Goal: Check status: Check status

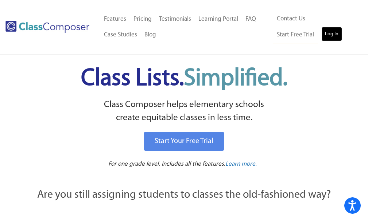
click at [321, 33] on link "Log In" at bounding box center [331, 34] width 21 height 15
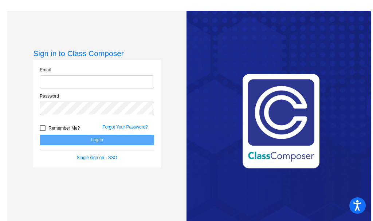
type input "[EMAIL_ADDRESS][DOMAIN_NAME]"
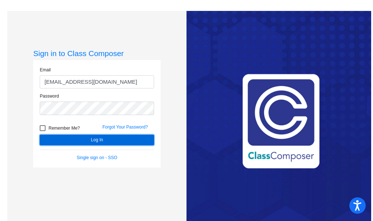
click at [99, 140] on button "Log In" at bounding box center [97, 140] width 114 height 11
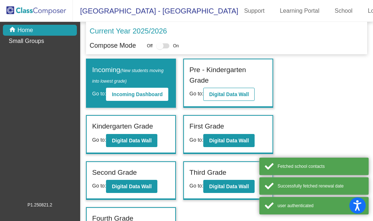
scroll to position [33, 0]
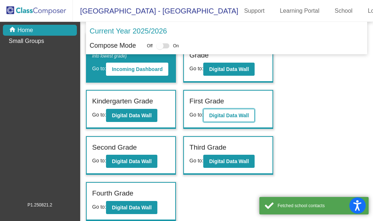
click at [246, 117] on b "Digital Data Wall" at bounding box center [229, 116] width 40 height 6
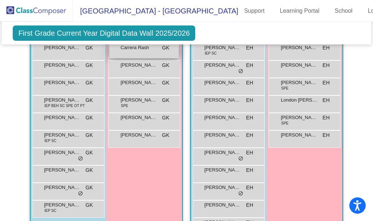
scroll to position [292, 0]
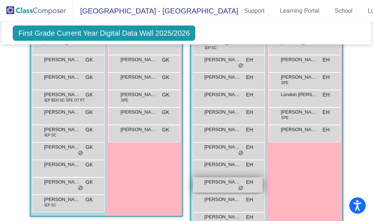
click at [220, 180] on span "[PERSON_NAME]" at bounding box center [222, 182] width 36 height 7
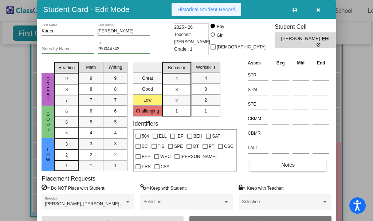
click at [219, 11] on span "Historical Student Record" at bounding box center [207, 10] width 58 height 6
